Goal: Task Accomplishment & Management: Complete application form

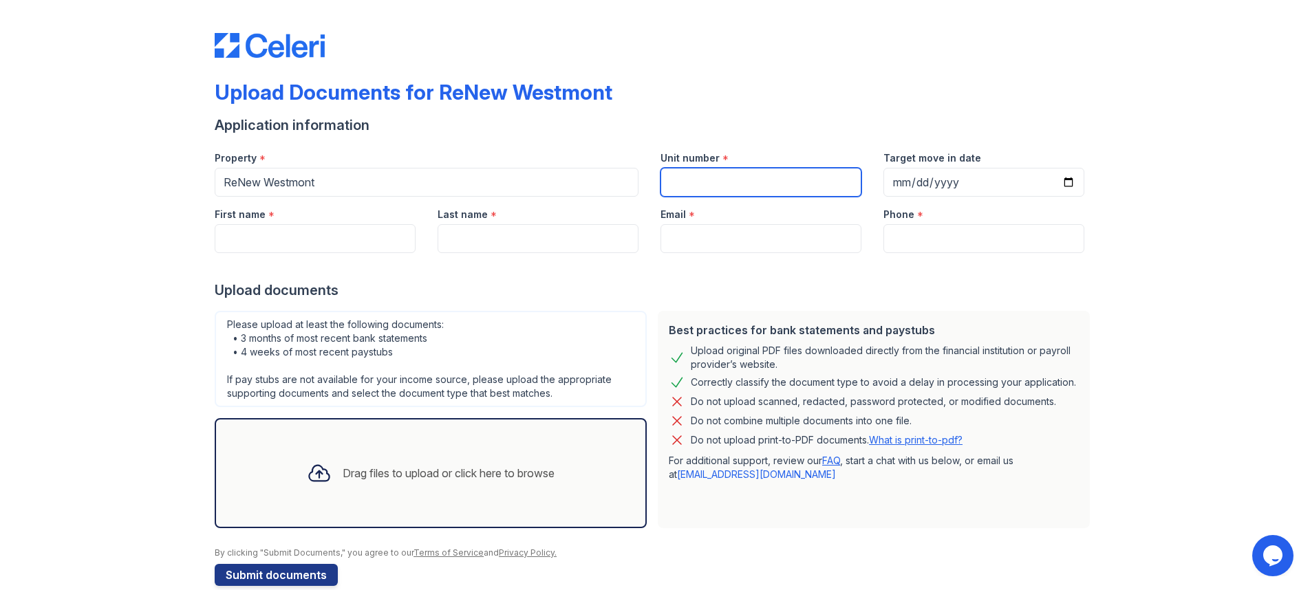
click at [728, 184] on input "Unit number" at bounding box center [760, 182] width 201 height 29
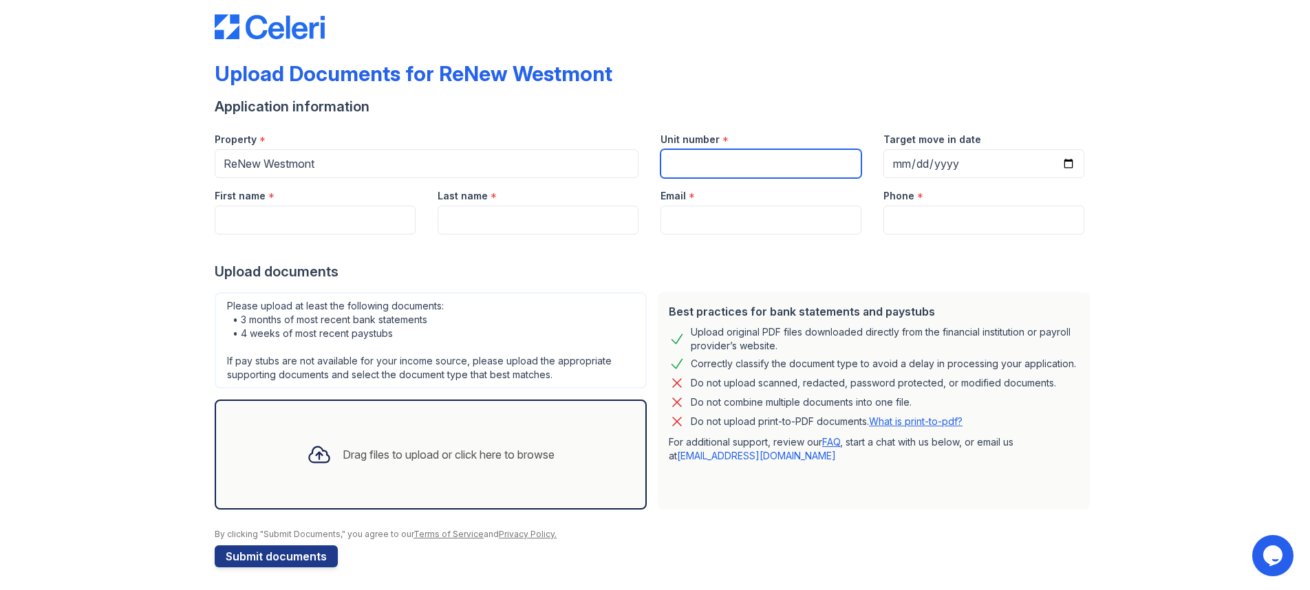
scroll to position [23, 0]
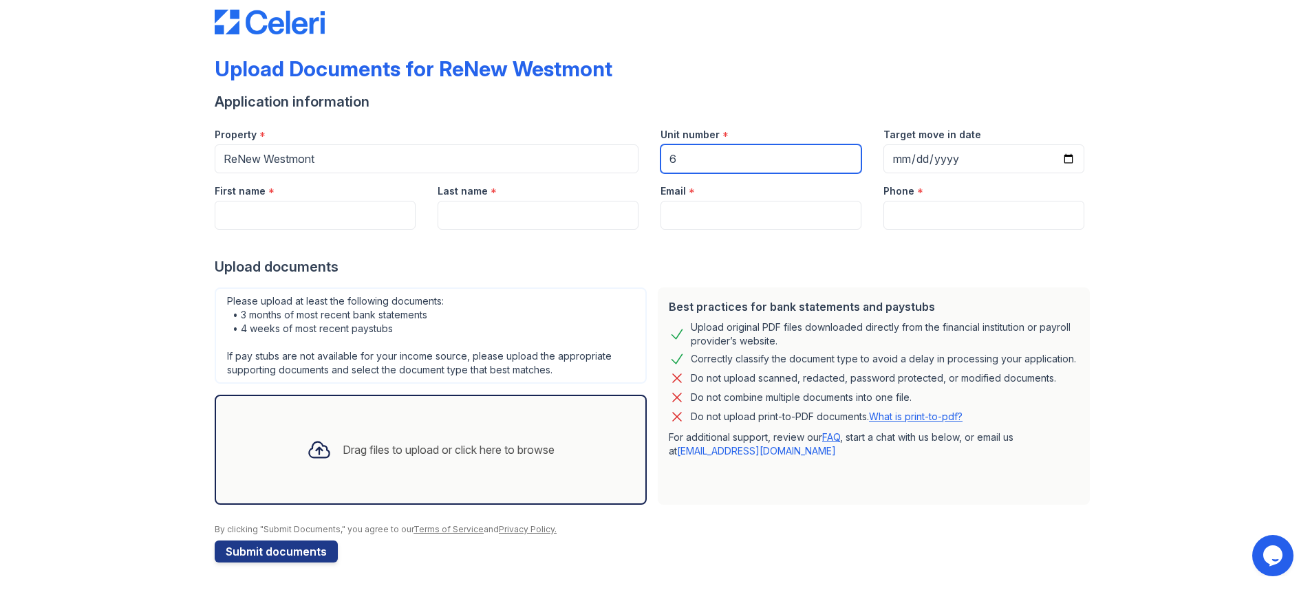
type input "6"
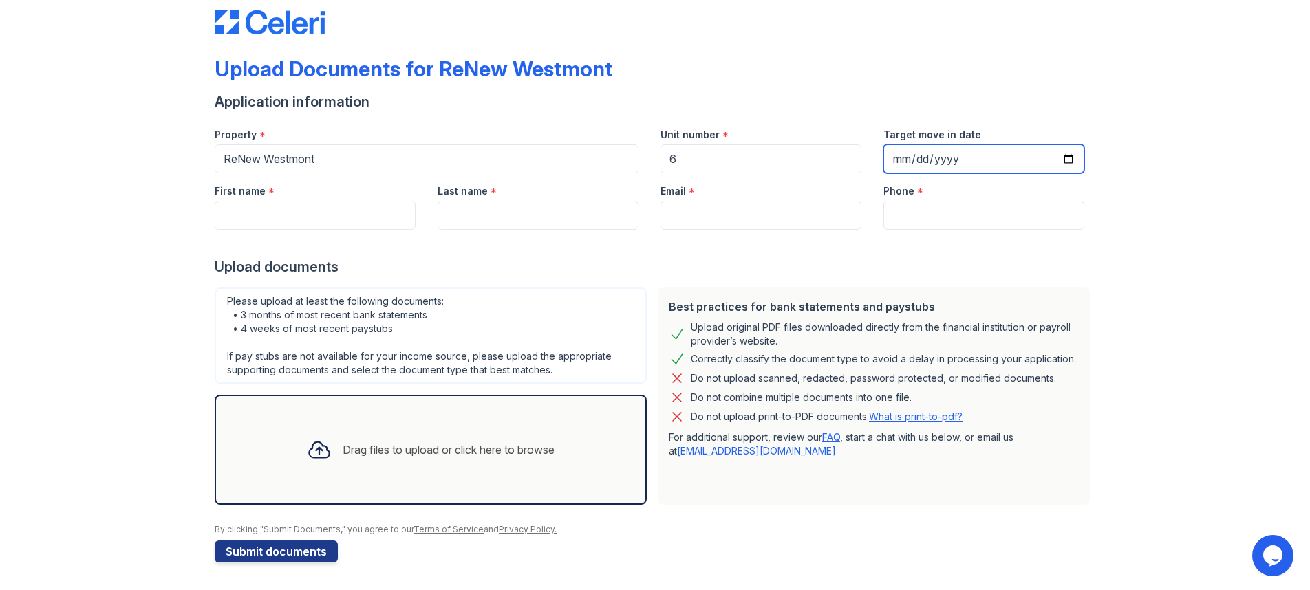
click at [893, 162] on input "Target move in date" at bounding box center [983, 158] width 201 height 29
type input "[DATE]"
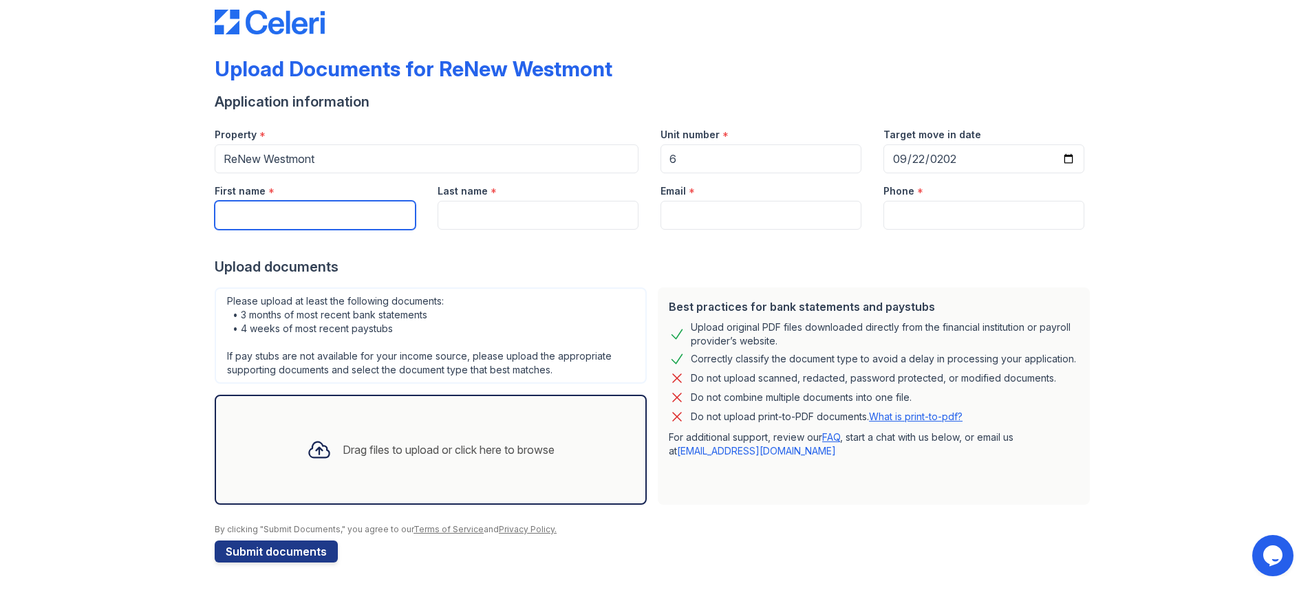
click at [312, 221] on input "First name" at bounding box center [315, 215] width 201 height 29
type input "[PERSON_NAME]"
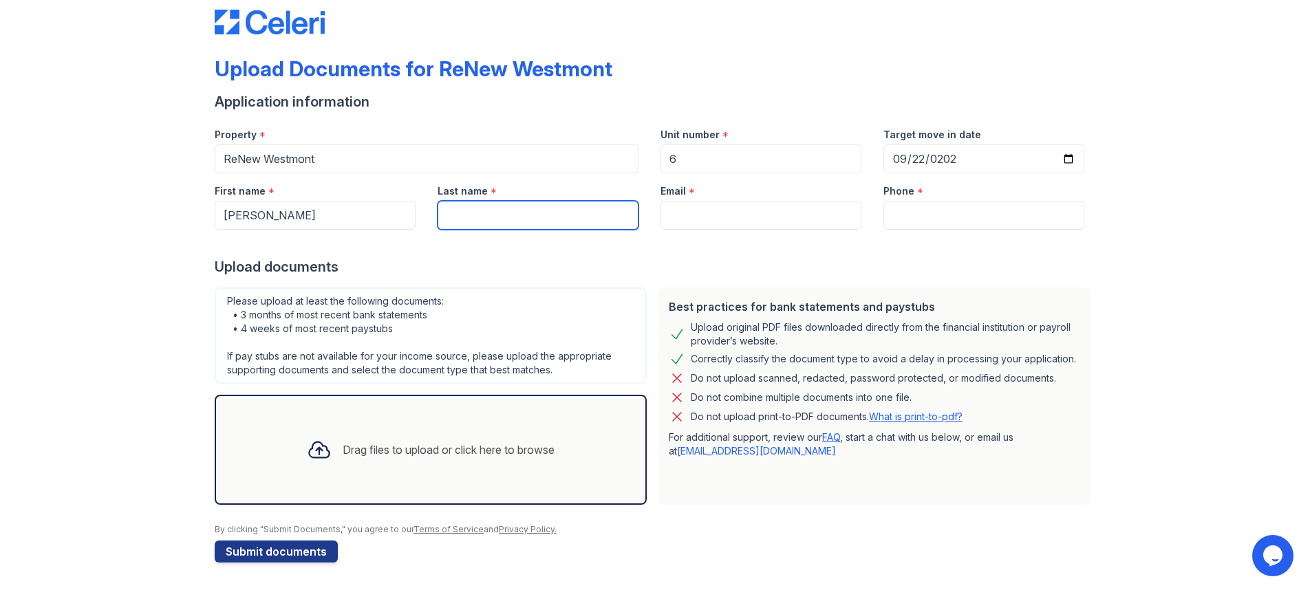
click at [468, 208] on input "Last name" at bounding box center [537, 215] width 201 height 29
type input "[PERSON_NAME]"
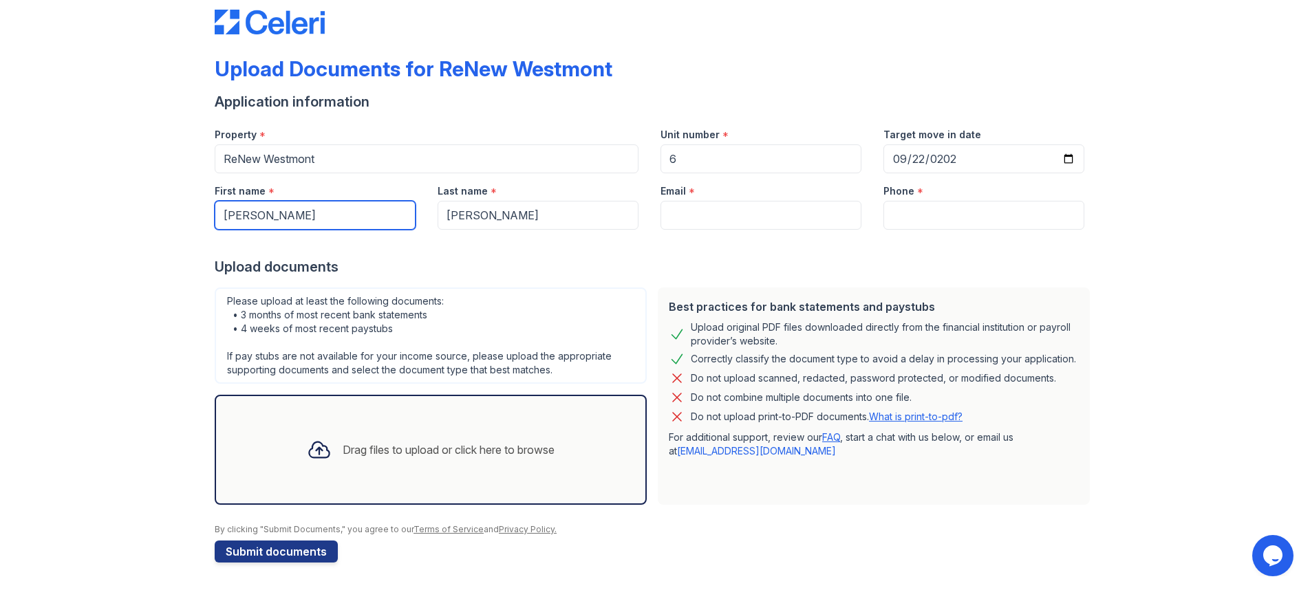
drag, startPoint x: 238, startPoint y: 215, endPoint x: 163, endPoint y: 214, distance: 75.0
click at [163, 214] on div "Upload Documents for ReNew Westmont Application information Property * ReNew We…" at bounding box center [655, 284] width 1266 height 614
type input "Hojin"
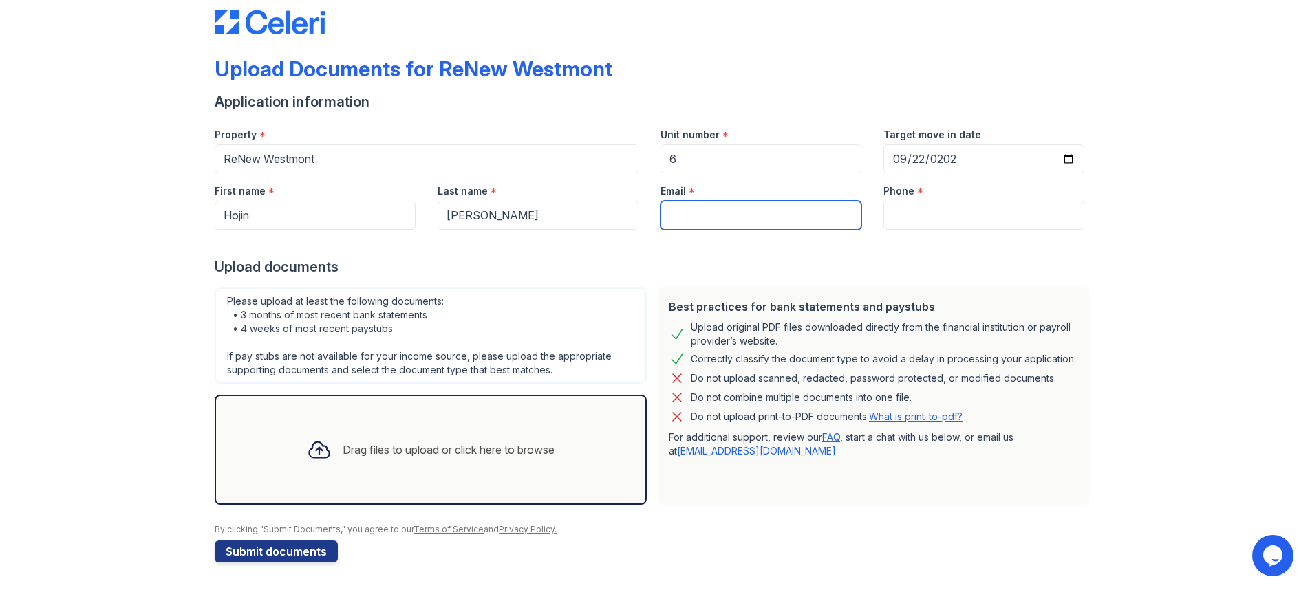
click at [709, 219] on input "Email" at bounding box center [760, 215] width 201 height 29
type input "[EMAIL_ADDRESS][DOMAIN_NAME]"
type input "3478880317"
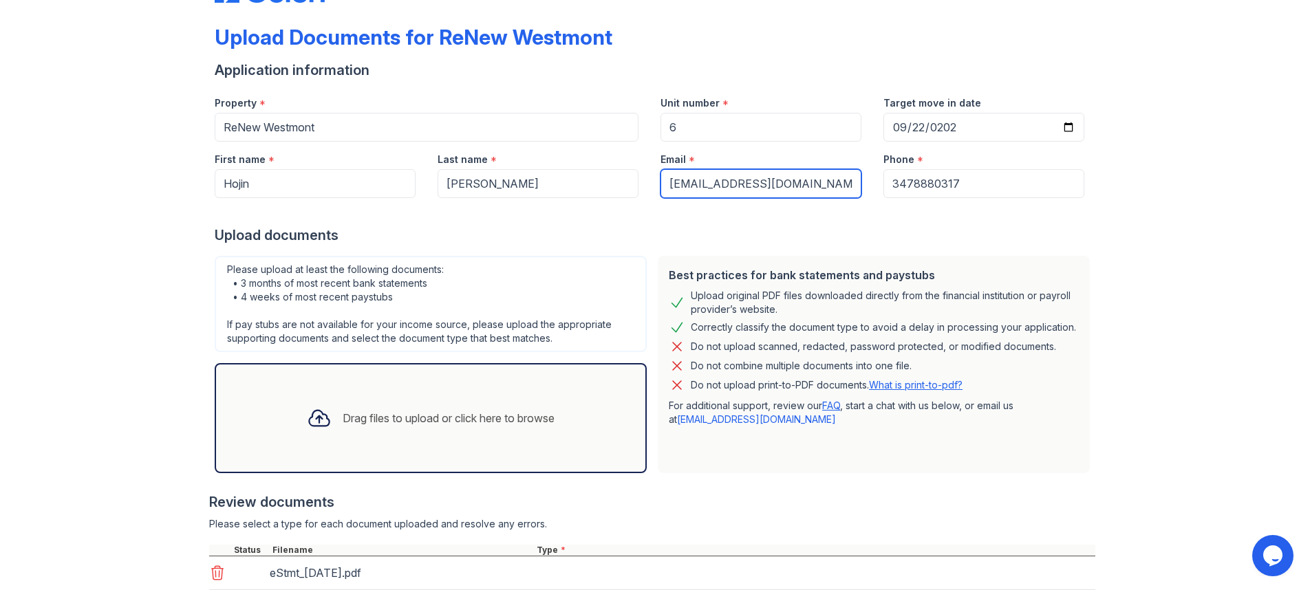
scroll to position [283, 0]
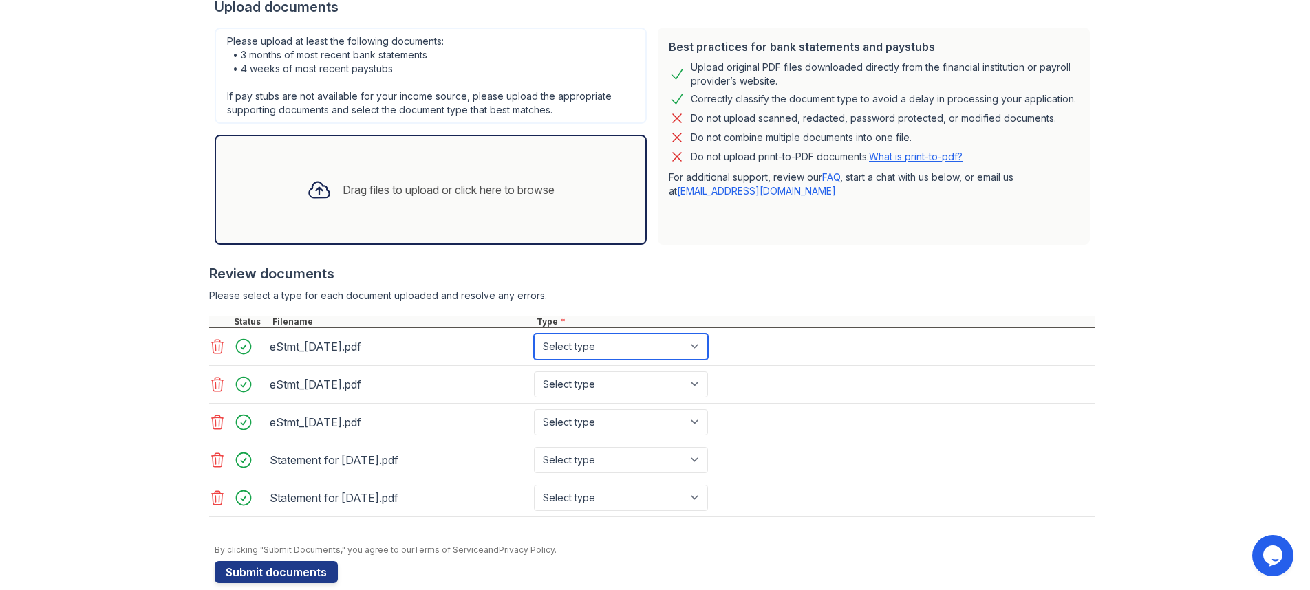
click at [626, 346] on select "Select type Paystub Bank Statement Offer Letter Tax Documents Benefit Award Let…" at bounding box center [621, 347] width 174 height 26
select select "bank_statement"
click at [534, 334] on select "Select type Paystub Bank Statement Offer Letter Tax Documents Benefit Award Let…" at bounding box center [621, 347] width 174 height 26
click at [600, 386] on select "Select type Paystub Bank Statement Offer Letter Tax Documents Benefit Award Let…" at bounding box center [621, 384] width 174 height 26
select select "bank_statement"
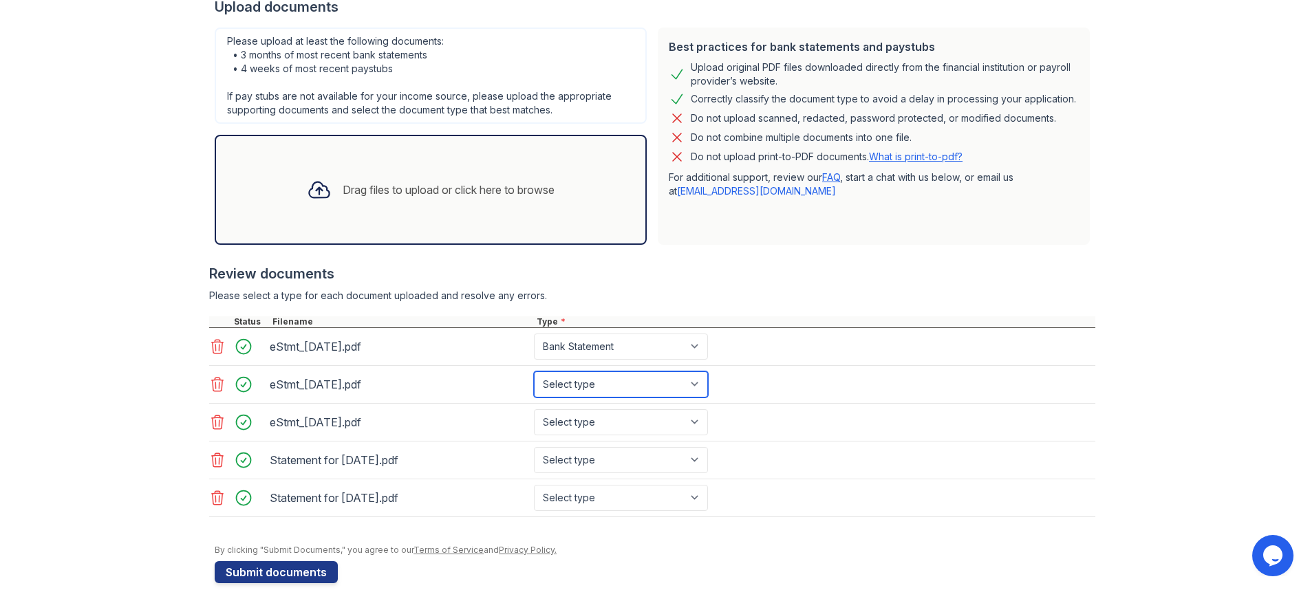
click at [534, 371] on select "Select type Paystub Bank Statement Offer Letter Tax Documents Benefit Award Let…" at bounding box center [621, 384] width 174 height 26
click at [594, 416] on select "Select type Paystub Bank Statement Offer Letter Tax Documents Benefit Award Let…" at bounding box center [621, 422] width 174 height 26
select select "bank_statement"
click at [534, 409] on select "Select type Paystub Bank Statement Offer Letter Tax Documents Benefit Award Let…" at bounding box center [621, 422] width 174 height 26
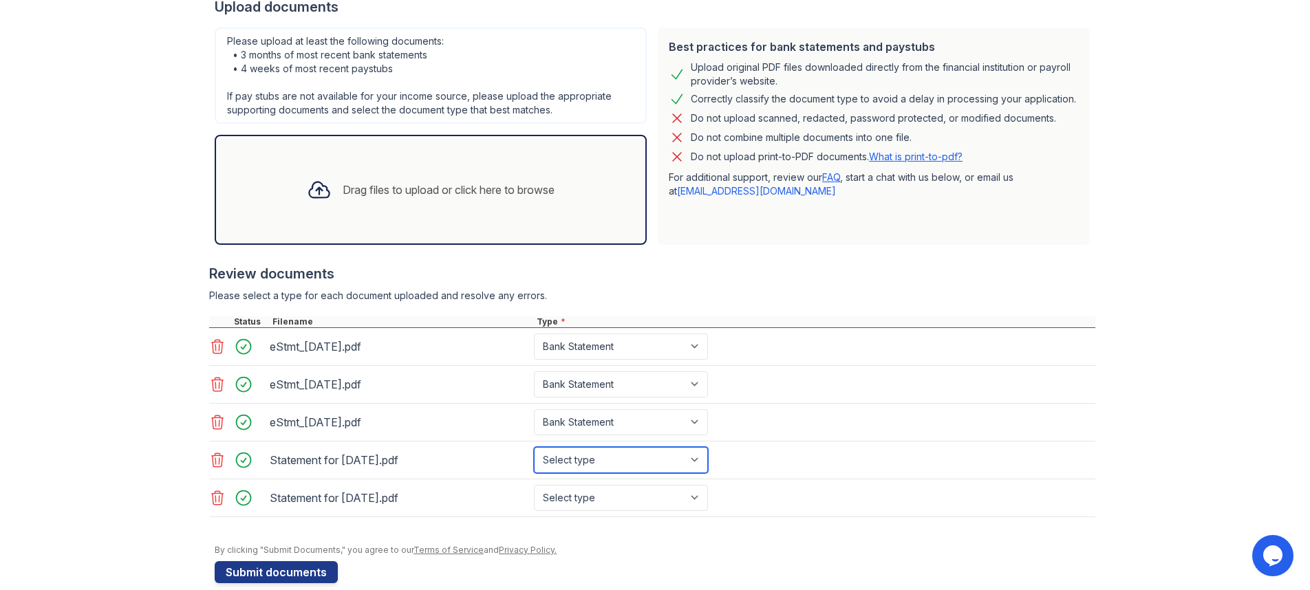
click at [587, 461] on select "Select type Paystub Bank Statement Offer Letter Tax Documents Benefit Award Let…" at bounding box center [621, 460] width 174 height 26
select select "paystub"
click at [534, 447] on select "Select type Paystub Bank Statement Offer Letter Tax Documents Benefit Award Let…" at bounding box center [621, 460] width 174 height 26
click at [582, 497] on select "Select type Paystub Bank Statement Offer Letter Tax Documents Benefit Award Let…" at bounding box center [621, 498] width 174 height 26
select select "paystub"
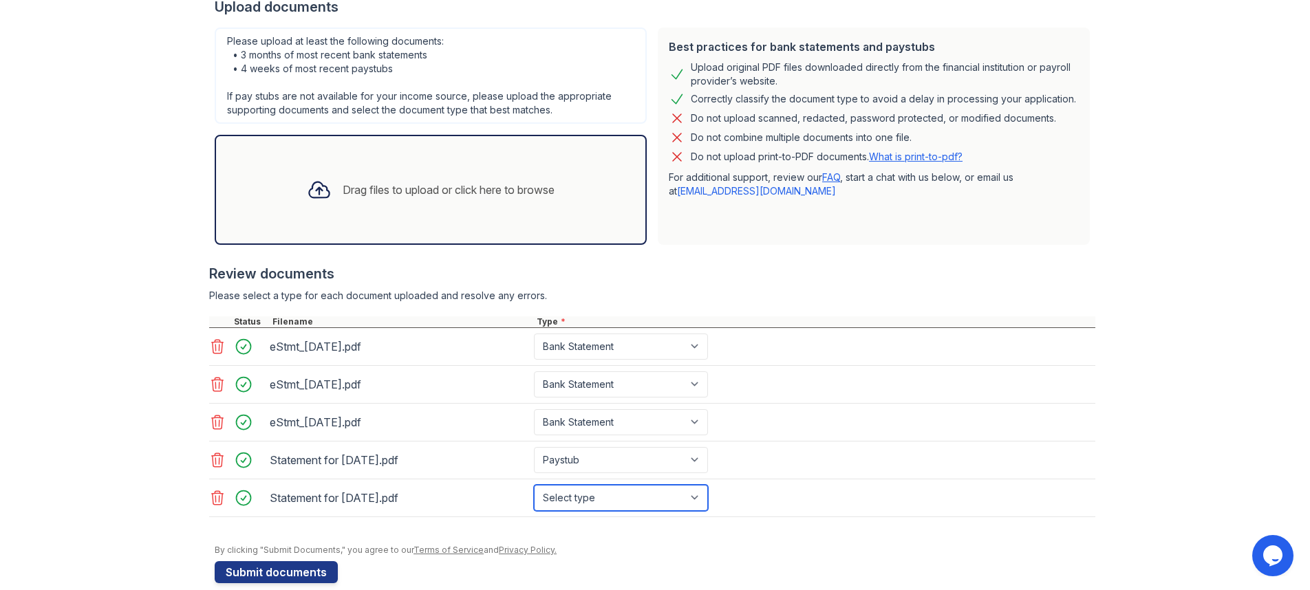
click at [534, 485] on select "Select type Paystub Bank Statement Offer Letter Tax Documents Benefit Award Let…" at bounding box center [621, 498] width 174 height 26
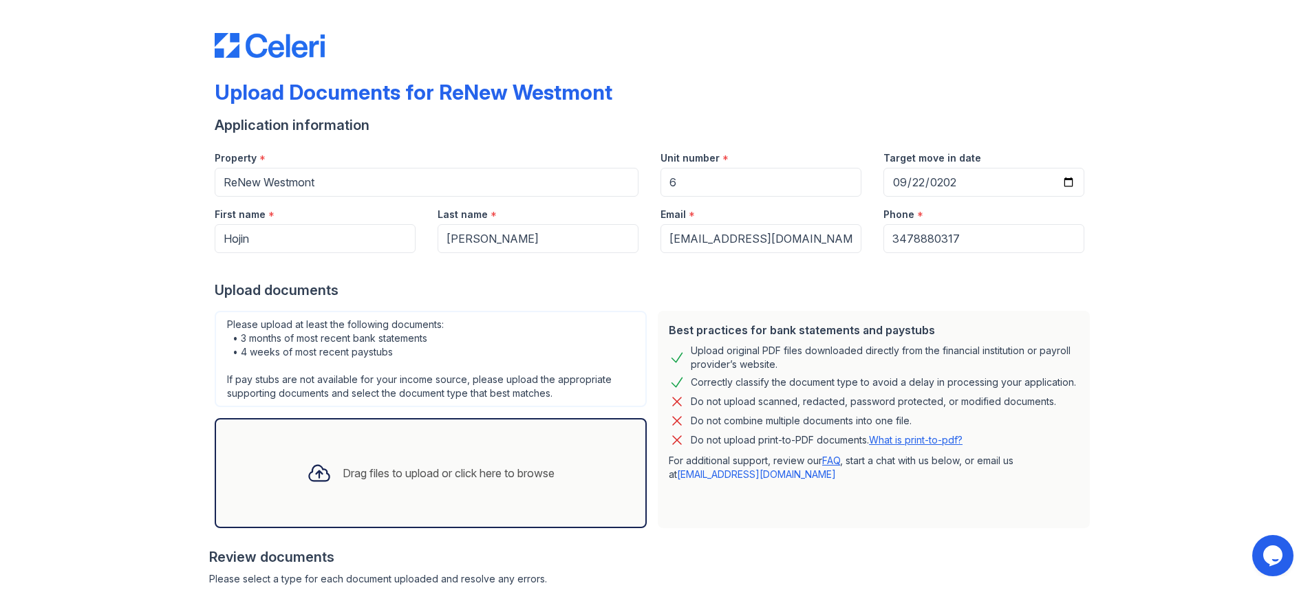
scroll to position [304, 0]
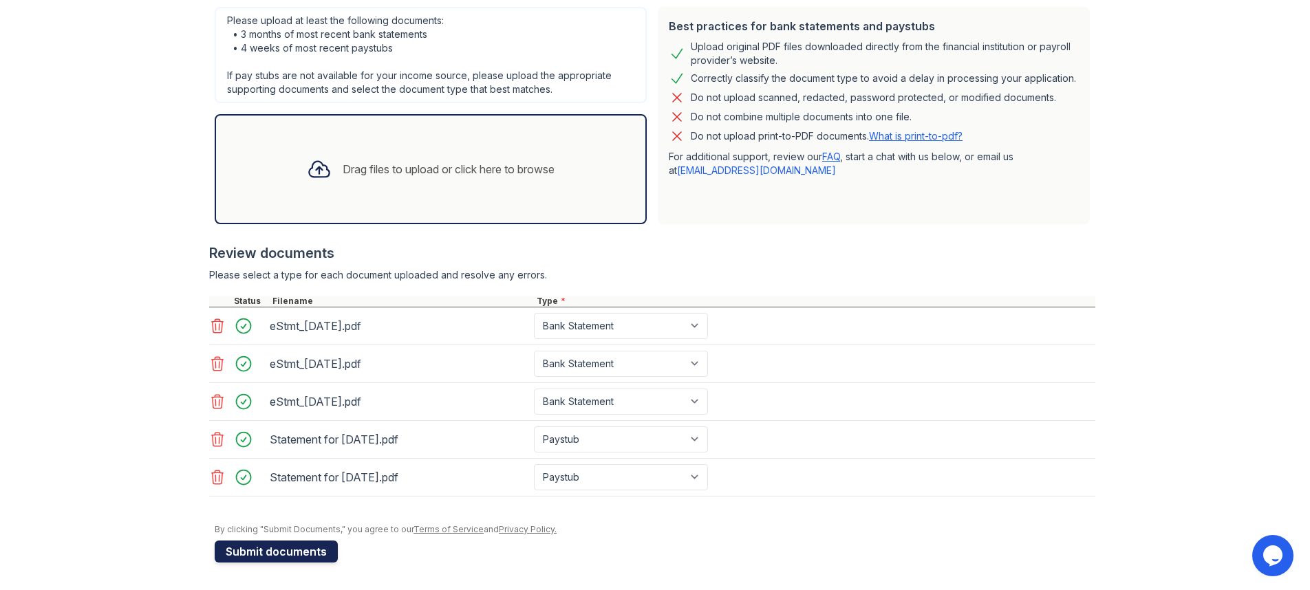
click at [276, 552] on button "Submit documents" at bounding box center [276, 552] width 123 height 22
